Goal: Transaction & Acquisition: Book appointment/travel/reservation

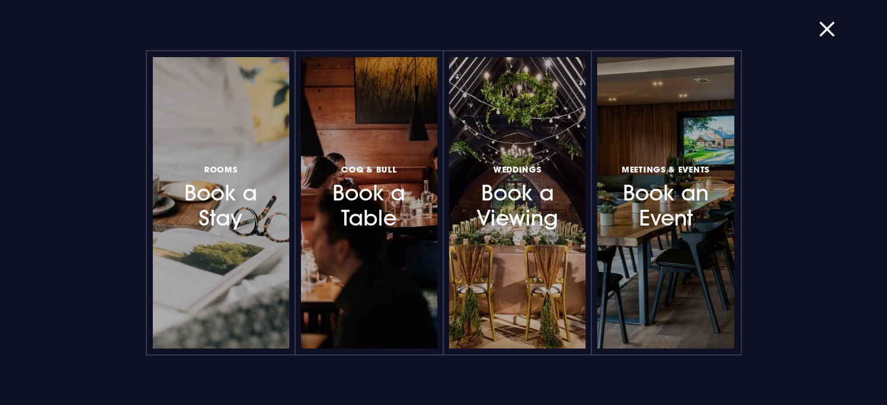
click at [275, 203] on div at bounding box center [275, 203] width 0 height 0
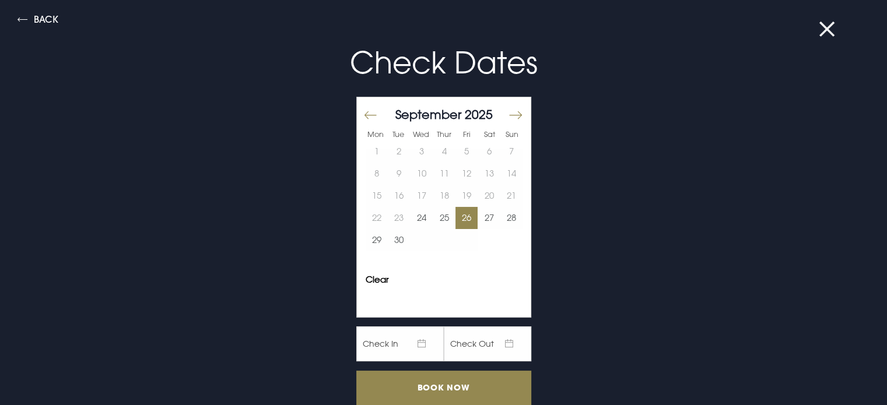
click at [456, 218] on button "26" at bounding box center [467, 218] width 23 height 22
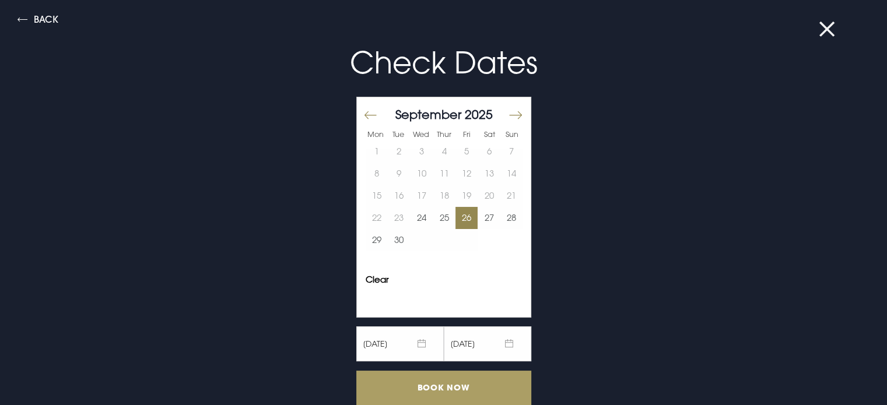
click at [457, 381] on input "Book Now" at bounding box center [443, 388] width 175 height 34
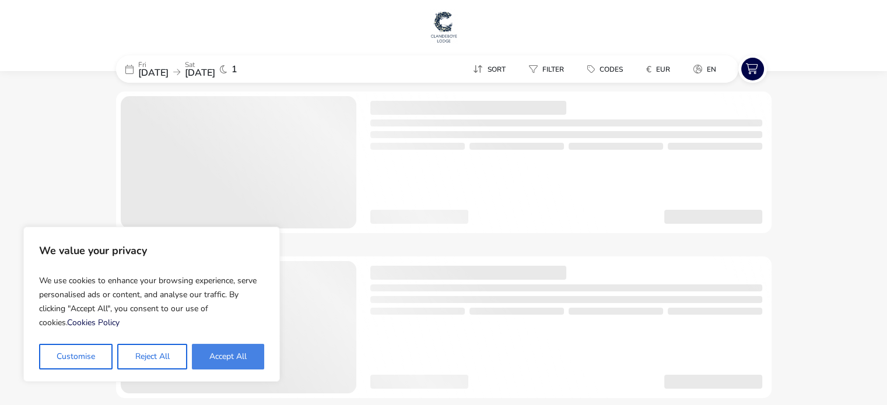
click at [223, 356] on button "Accept All" at bounding box center [228, 357] width 72 height 26
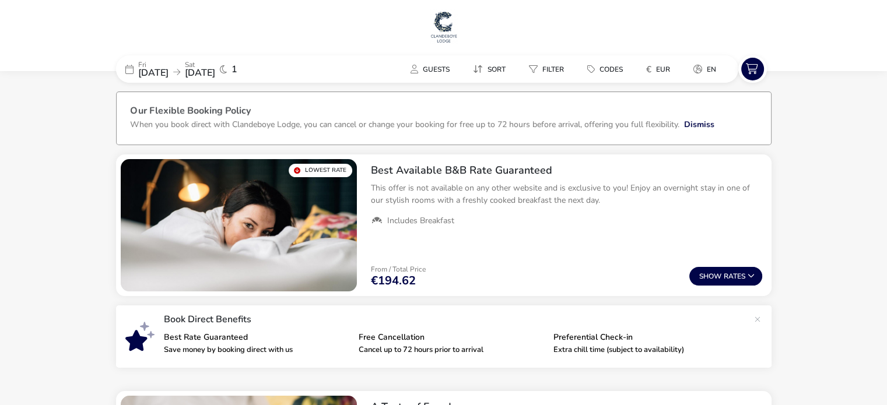
checkbox input "true"
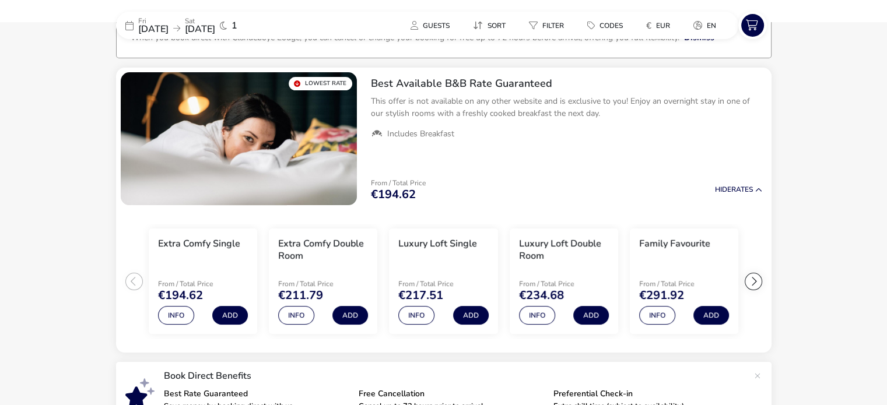
scroll to position [93, 0]
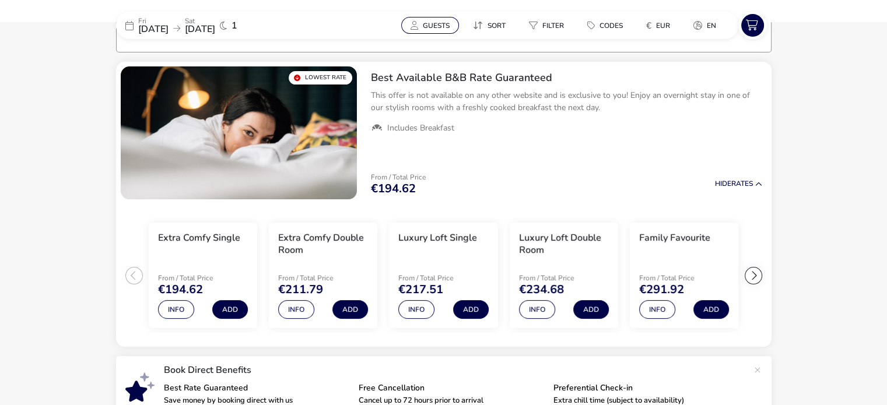
click at [421, 25] on button "Guests" at bounding box center [430, 25] width 58 height 17
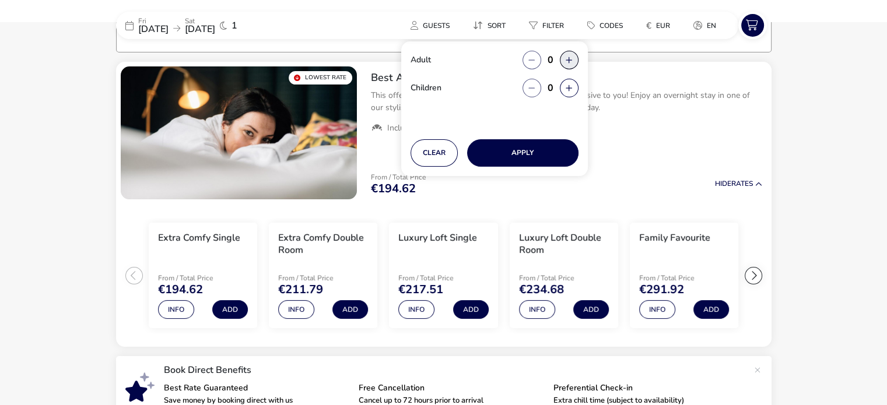
click at [569, 60] on button "button" at bounding box center [569, 60] width 19 height 19
click at [570, 60] on span "button" at bounding box center [570, 60] width 0 height 0
type input "2"
click at [512, 155] on button "Apply" at bounding box center [522, 152] width 111 height 27
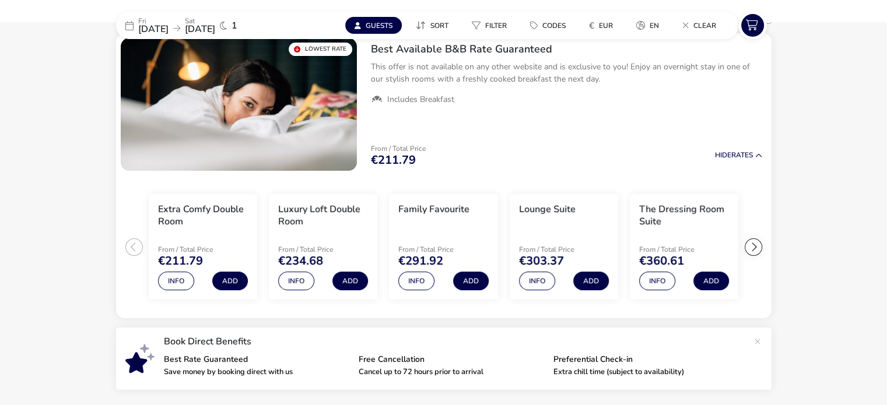
scroll to position [118, 0]
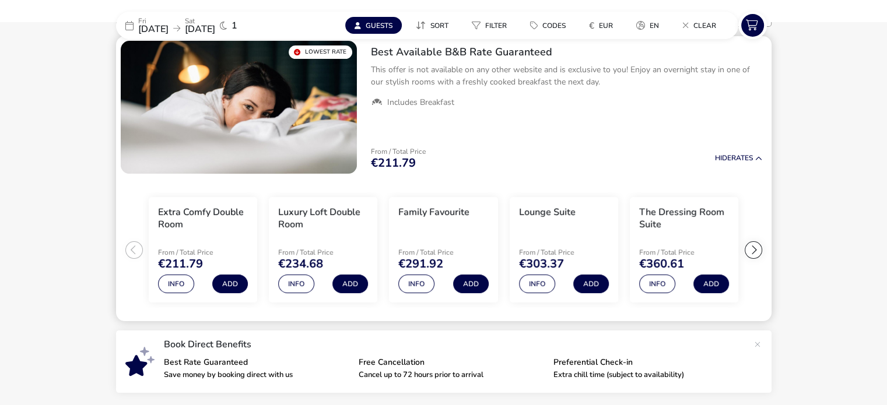
click at [757, 251] on div at bounding box center [754, 251] width 18 height 18
click at [757, 251] on ul "Extra Comfy Double Room From / Total Price €211.79 Info Add Luxury Loft Double …" at bounding box center [444, 251] width 656 height 144
click at [134, 253] on div at bounding box center [134, 251] width 18 height 18
click at [134, 253] on ul "Extra Comfy Double Room From / Total Price €211.79 Info Add Luxury Loft Double …" at bounding box center [444, 251] width 656 height 144
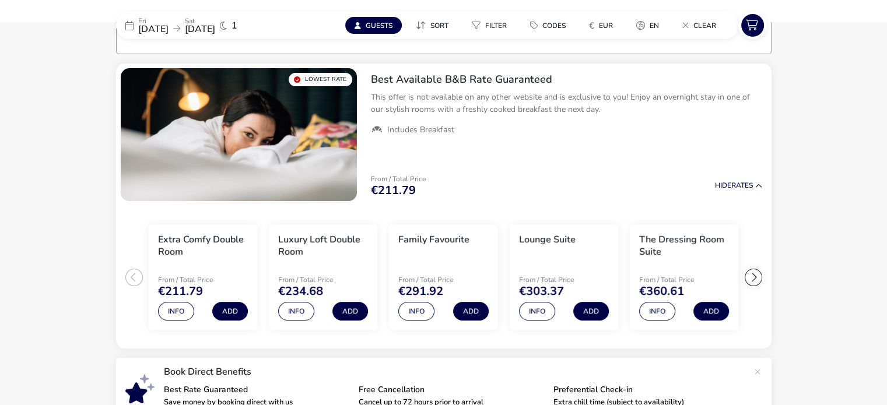
scroll to position [0, 0]
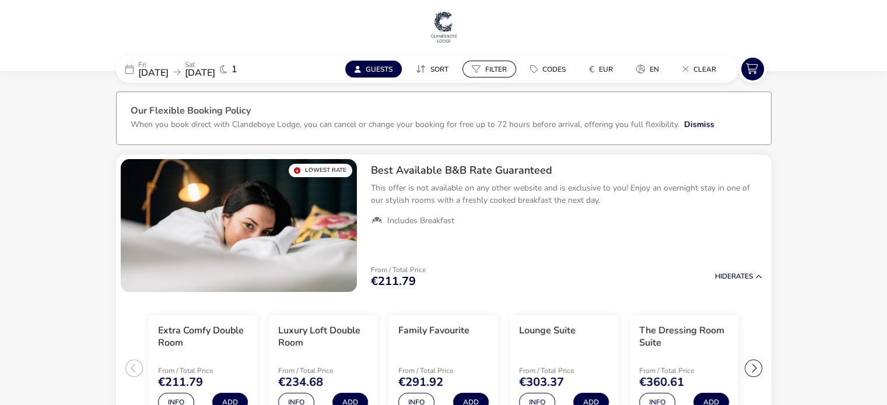
click at [490, 75] on button "Filter" at bounding box center [490, 69] width 54 height 17
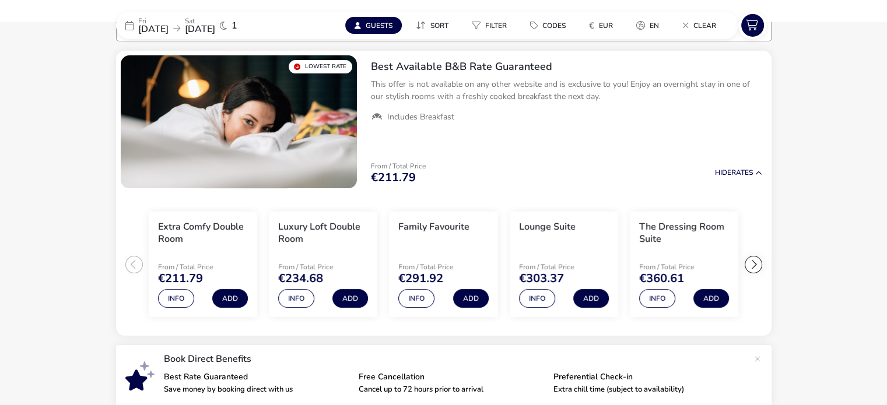
scroll to position [99, 0]
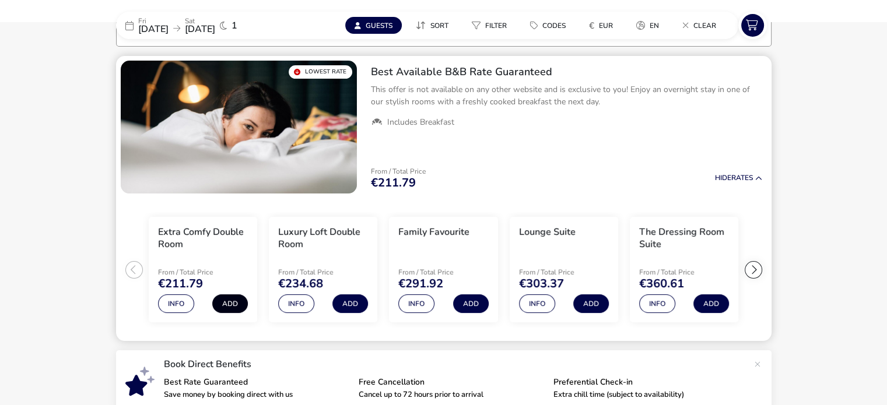
click at [233, 312] on button "Add" at bounding box center [230, 304] width 36 height 19
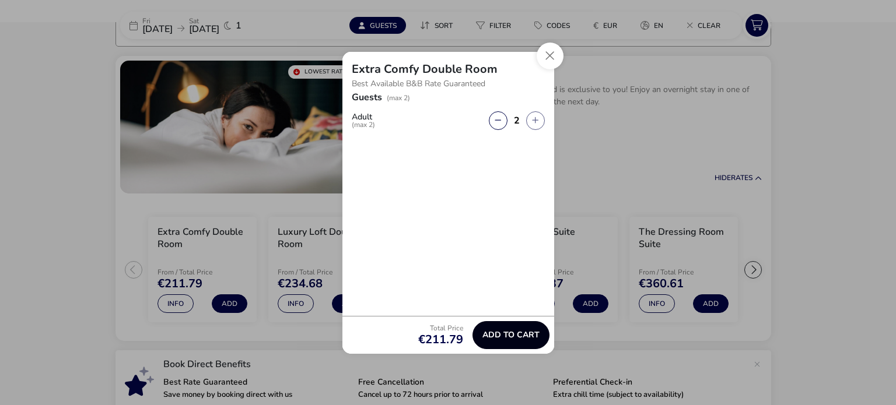
click at [489, 331] on span "Add to cart" at bounding box center [510, 335] width 57 height 9
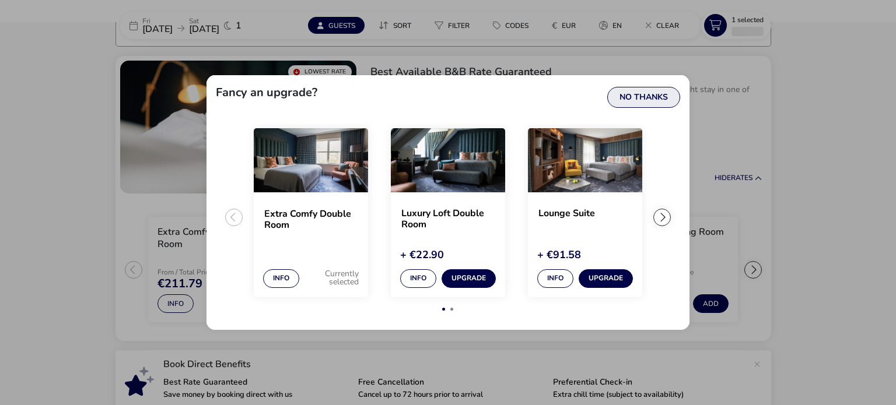
click at [650, 92] on button "No Thanks" at bounding box center [643, 97] width 73 height 21
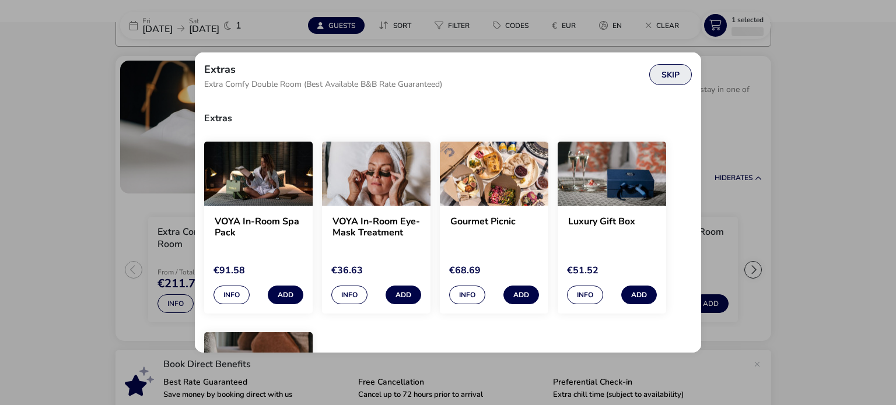
click at [673, 72] on button "Skip" at bounding box center [670, 74] width 43 height 21
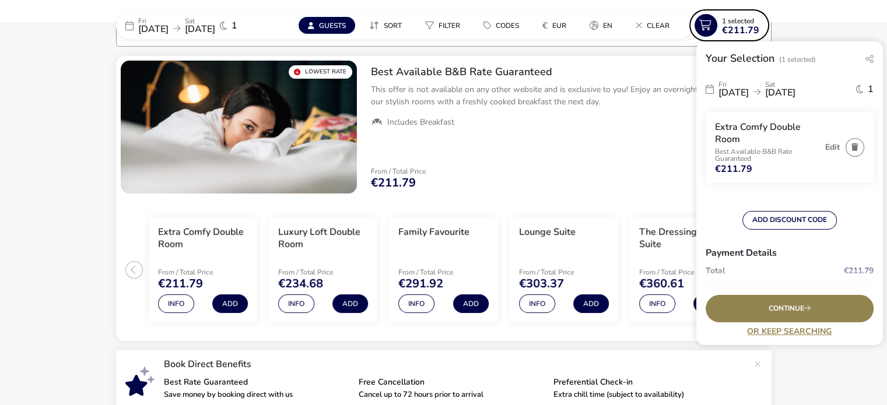
scroll to position [106, 0]
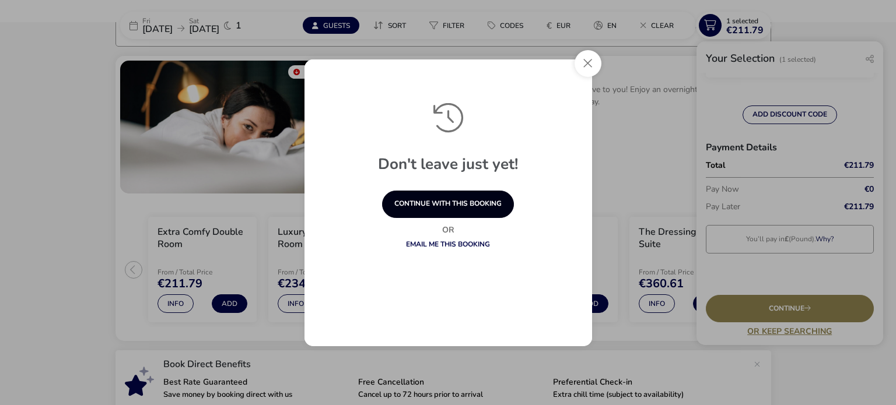
click at [460, 208] on button "continue with this booking" at bounding box center [448, 204] width 132 height 27
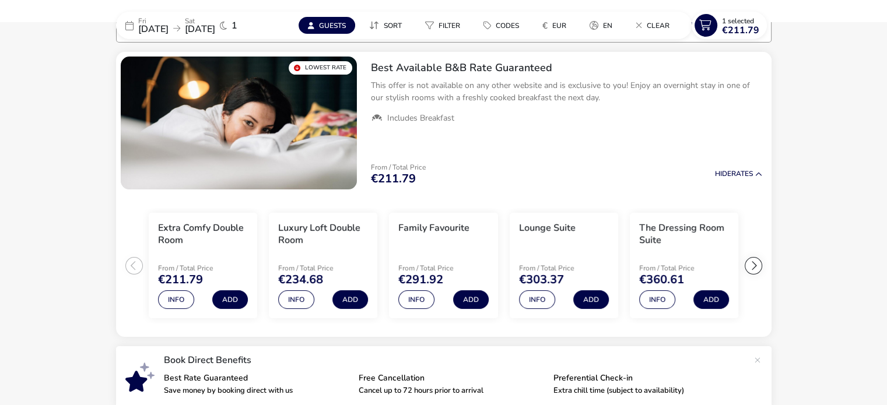
scroll to position [72, 0]
